Goal: Transaction & Acquisition: Subscribe to service/newsletter

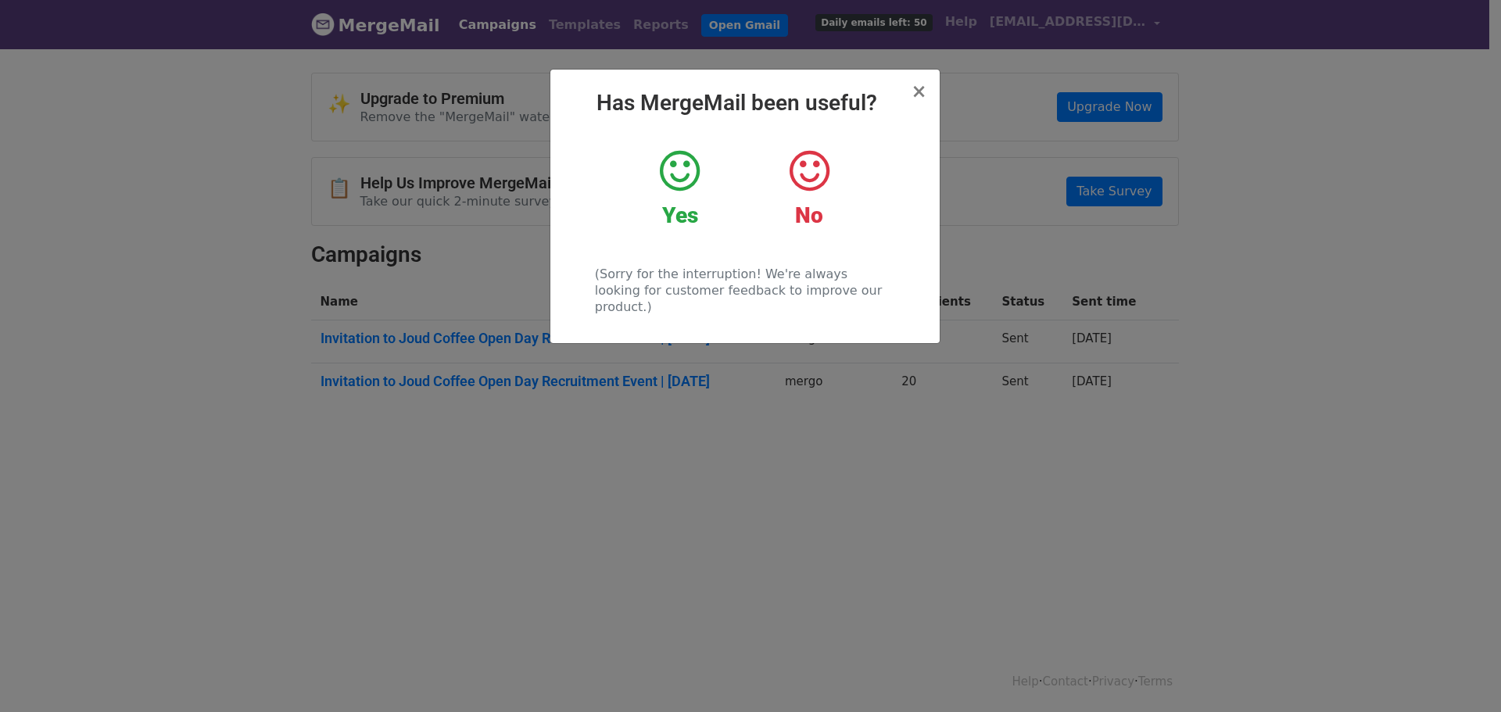
click at [693, 165] on icon at bounding box center [680, 171] width 40 height 47
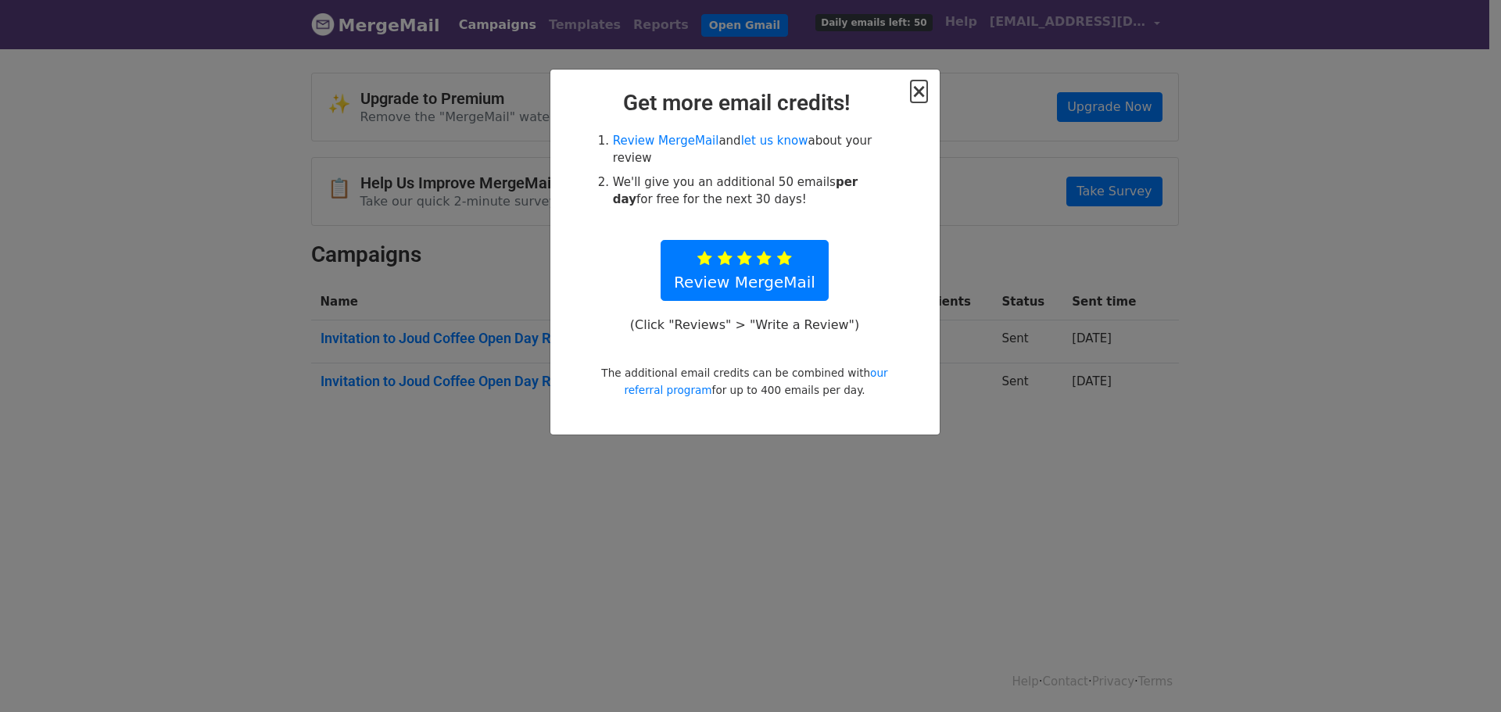
click at [924, 88] on span "×" at bounding box center [919, 92] width 16 height 22
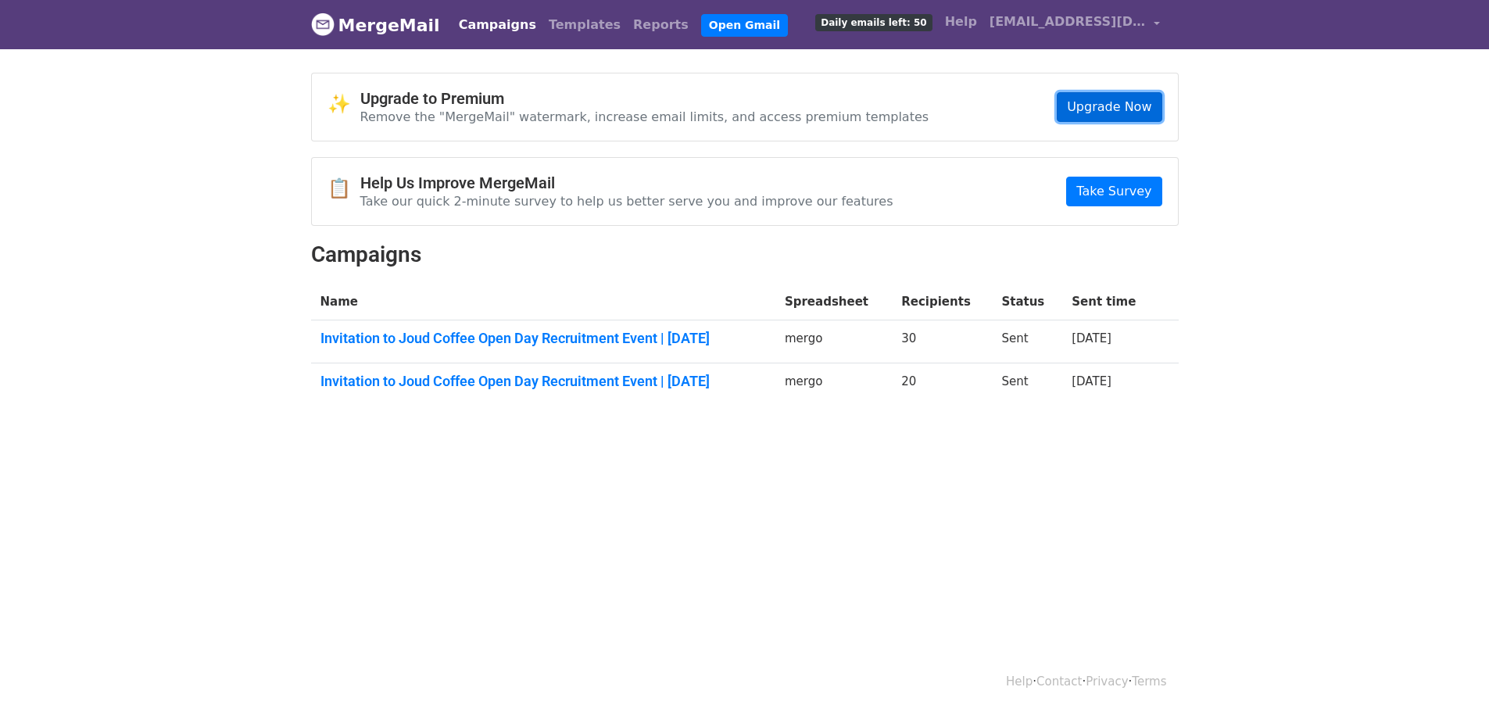
click at [1108, 108] on link "Upgrade Now" at bounding box center [1109, 107] width 105 height 30
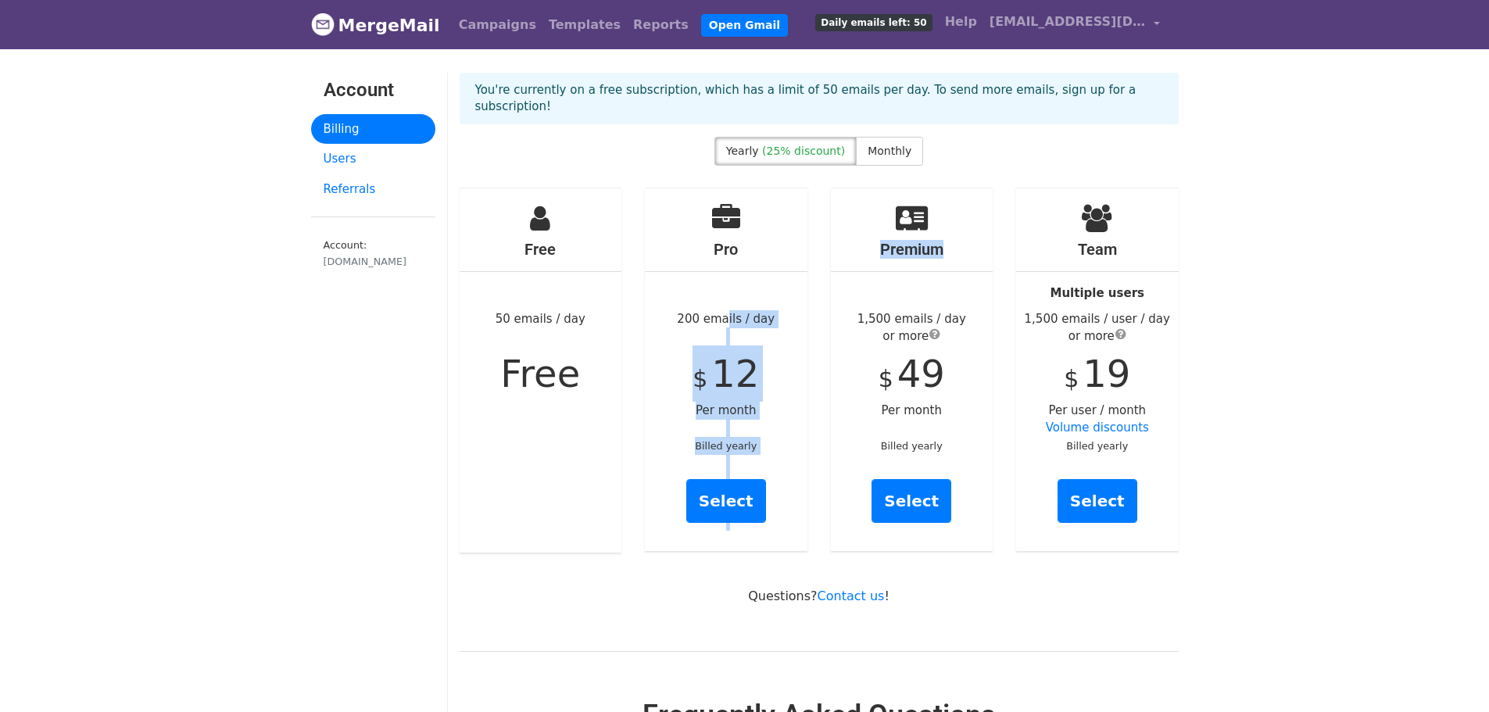
drag, startPoint x: 724, startPoint y: 302, endPoint x: 776, endPoint y: 278, distance: 57.4
click at [816, 281] on div "Pro 200 emails / day $ 12 Per month Billed yearly Select" at bounding box center [726, 370] width 186 height 365
click at [778, 291] on div "Pro 200 emails / day $ 12 Per month Billed yearly Select" at bounding box center [726, 369] width 163 height 363
